Goal: Transaction & Acquisition: Purchase product/service

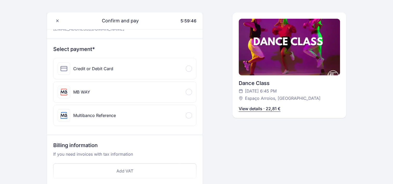
scroll to position [16, 0]
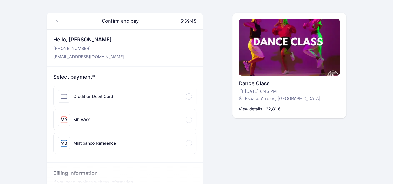
click at [138, 100] on div "Credit or Debit Card" at bounding box center [125, 96] width 143 height 21
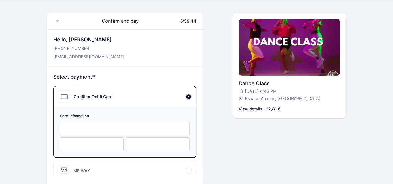
click at [115, 133] on div at bounding box center [125, 129] width 130 height 14
click at [114, 151] on div "Card information" at bounding box center [125, 132] width 142 height 50
click at [110, 148] on div at bounding box center [92, 145] width 64 height 14
drag, startPoint x: 296, startPoint y: 150, endPoint x: 387, endPoint y: 16, distance: 162.1
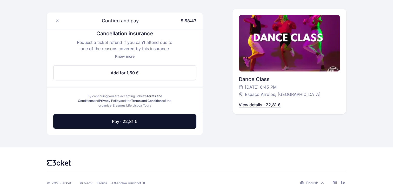
scroll to position [278, 0]
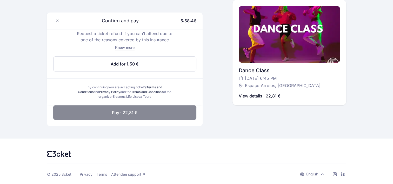
click at [186, 105] on button "Pay · 22,81 €" at bounding box center [124, 112] width 143 height 15
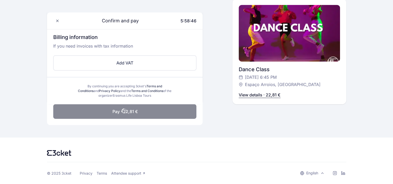
scroll to position [202, 0]
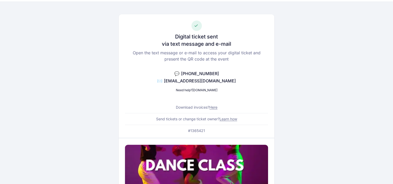
scroll to position [10, 0]
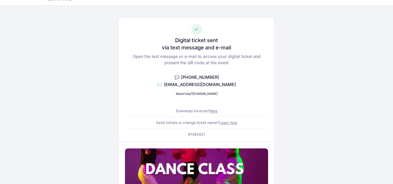
click at [225, 124] on link "Learn how" at bounding box center [229, 122] width 18 height 4
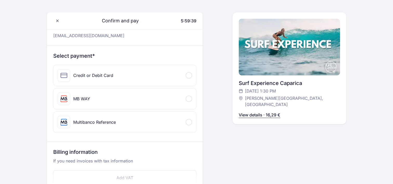
scroll to position [48, 0]
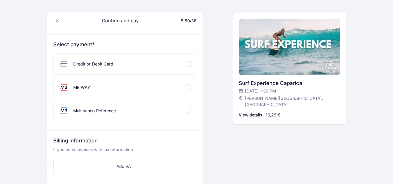
click at [176, 72] on div "Credit or Debit Card" at bounding box center [125, 64] width 143 height 21
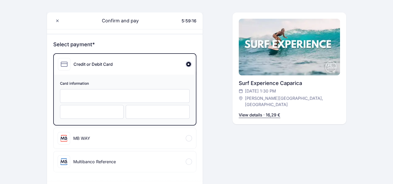
click at [129, 77] on div "Card information" at bounding box center [125, 100] width 142 height 50
click at [80, 121] on div "Card information" at bounding box center [125, 100] width 142 height 50
click at [77, 116] on div at bounding box center [92, 112] width 64 height 14
click at [144, 115] on div at bounding box center [158, 112] width 64 height 14
click at [14, 125] on div "English English Português Català Español Français Confirm and pay 5:59:07 Hello…" at bounding box center [196, 183] width 393 height 463
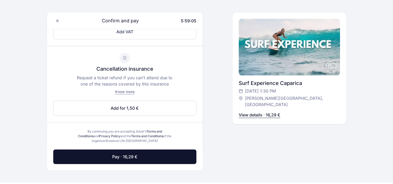
scroll to position [236, 0]
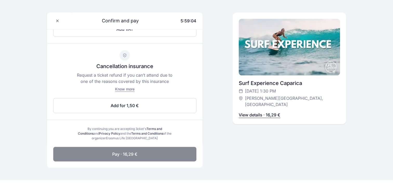
click at [112, 156] on span "Pay · 16,29 €" at bounding box center [124, 154] width 25 height 6
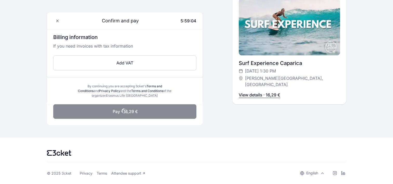
scroll to position [202, 0]
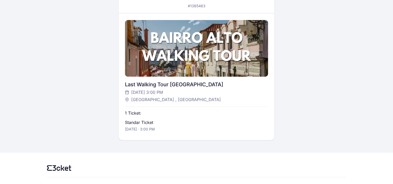
scroll to position [123, 0]
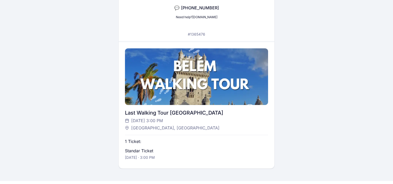
scroll to position [82, 0]
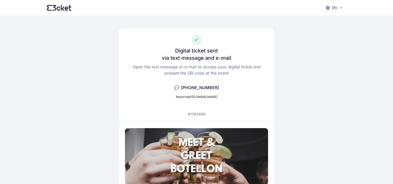
scroll to position [95, 0]
